Goal: Information Seeking & Learning: Compare options

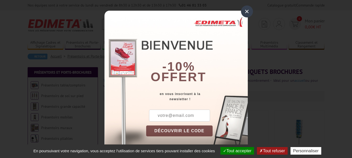
click at [244, 10] on div "×" at bounding box center [247, 11] width 12 height 12
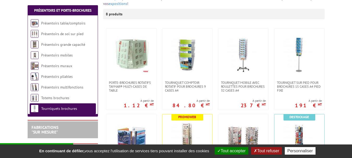
scroll to position [83, 0]
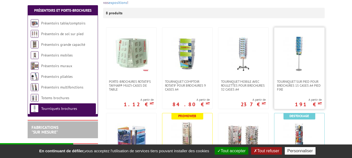
click at [300, 41] on img at bounding box center [299, 53] width 36 height 36
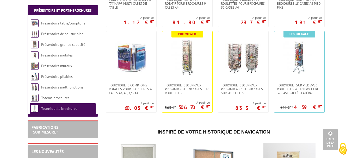
scroll to position [166, 0]
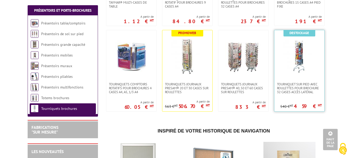
click at [309, 61] on img at bounding box center [299, 56] width 36 height 36
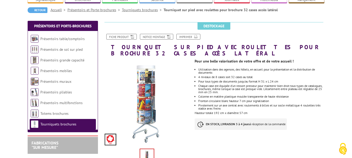
scroll to position [54, 0]
